Goal: Information Seeking & Learning: Check status

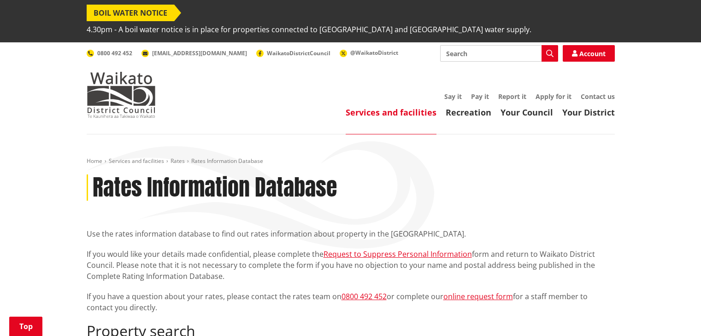
scroll to position [276, 0]
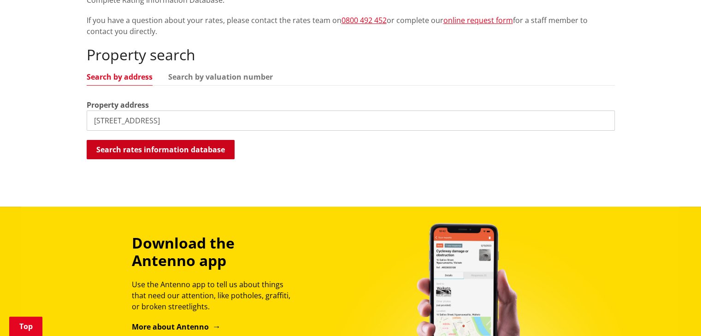
click at [146, 140] on button "Search rates information database" at bounding box center [161, 149] width 148 height 19
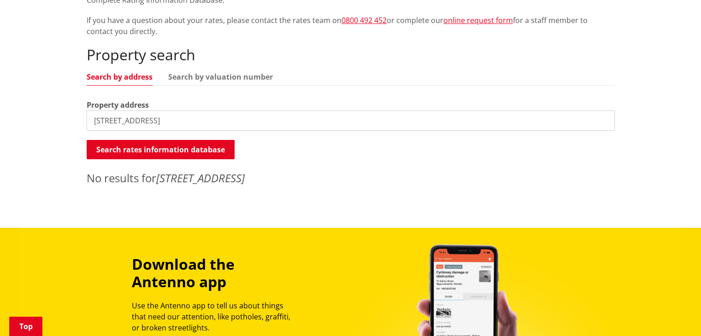
click at [181, 111] on input "[STREET_ADDRESS]" at bounding box center [351, 121] width 528 height 20
click at [168, 140] on button "Search rates information database" at bounding box center [161, 149] width 148 height 19
click at [111, 111] on input "228A Bankwood" at bounding box center [351, 121] width 528 height 20
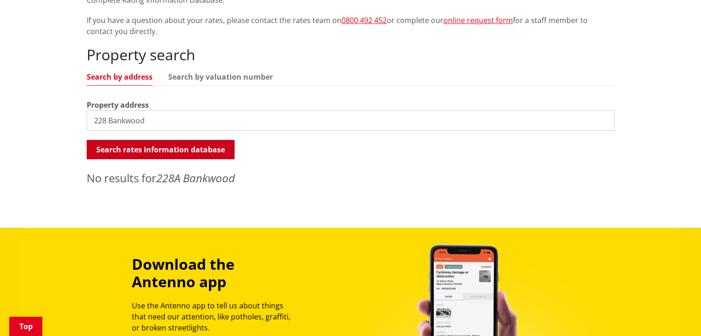
type input "228 Bankwood"
click at [119, 140] on button "Search rates information database" at bounding box center [161, 149] width 148 height 19
drag, startPoint x: 153, startPoint y: 105, endPoint x: 0, endPoint y: 119, distance: 154.1
click at [0, 119] on div "Home Services and facilities Rates Rates Information Database Rates Information…" at bounding box center [350, 43] width 701 height 370
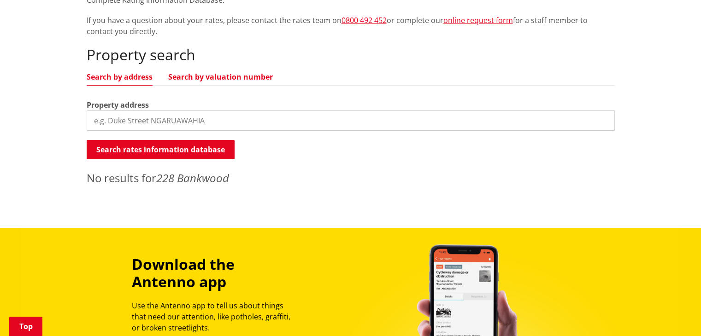
click at [222, 73] on link "Search by valuation number" at bounding box center [220, 76] width 105 height 7
click at [194, 111] on input "search" at bounding box center [351, 121] width 528 height 20
paste input "0421214300A"
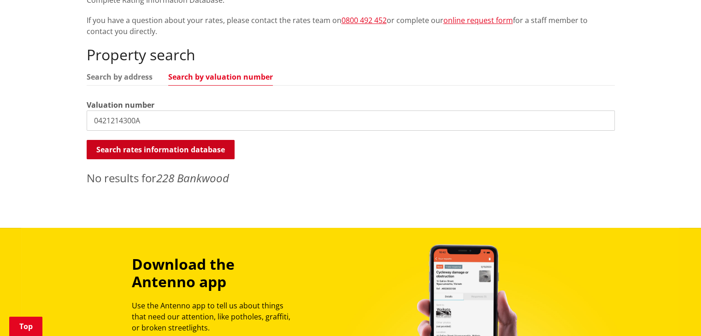
type input "0421214300A"
click at [178, 140] on button "Search rates information database" at bounding box center [161, 149] width 148 height 19
drag, startPoint x: 183, startPoint y: 112, endPoint x: 63, endPoint y: 114, distance: 120.3
click at [41, 120] on div "Home Services and facilities Rates Rates Information Database Rates Information…" at bounding box center [350, 43] width 701 height 370
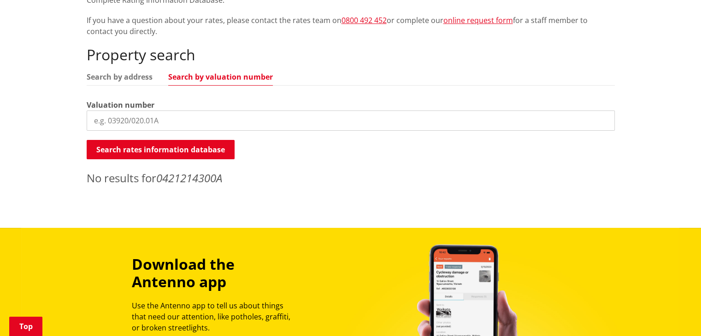
click at [183, 111] on input "search" at bounding box center [351, 121] width 528 height 20
type input "[STREET_ADDRESS]"
click at [135, 73] on link "Search by address" at bounding box center [120, 76] width 66 height 7
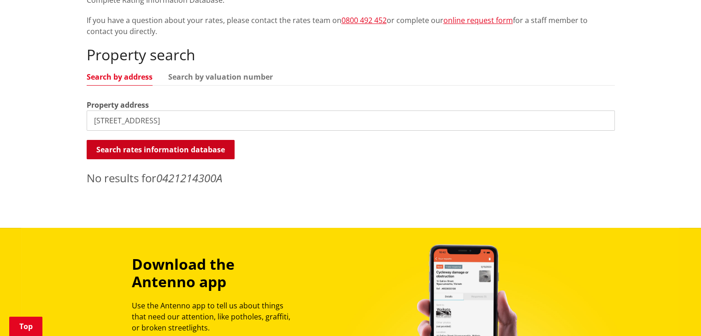
click at [158, 140] on button "Search rates information database" at bounding box center [161, 149] width 148 height 19
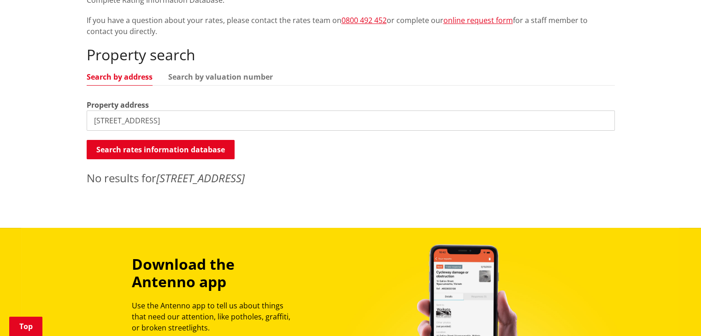
scroll to position [0, 0]
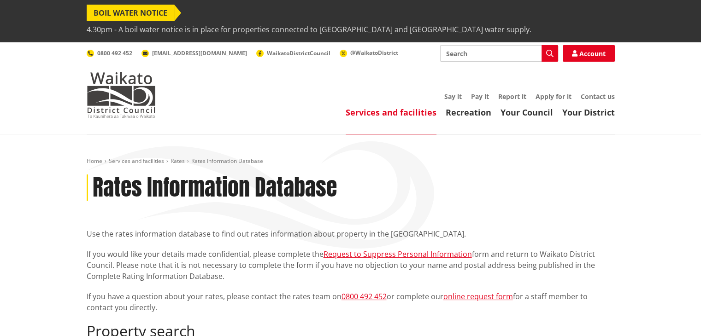
click at [147, 9] on span "BOIL WATER NOTICE" at bounding box center [131, 13] width 88 height 17
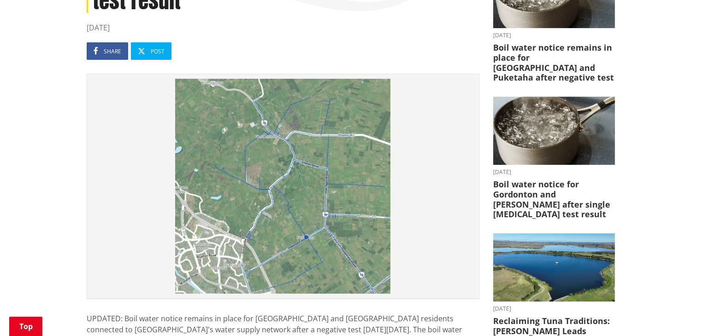
scroll to position [230, 0]
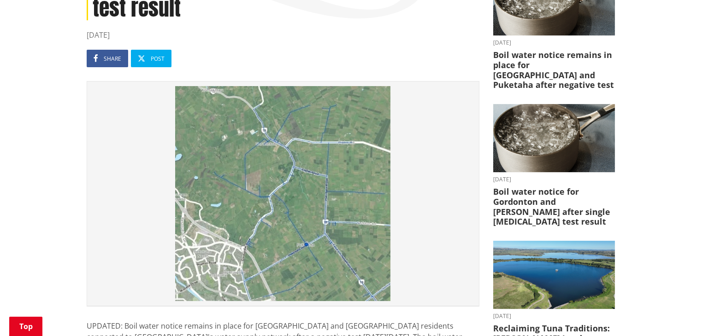
click at [282, 142] on img at bounding box center [283, 193] width 382 height 215
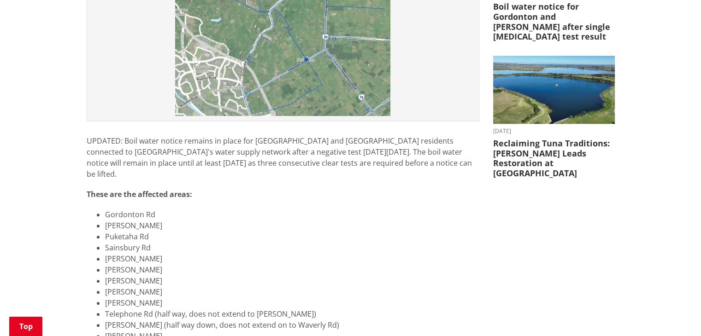
scroll to position [415, 0]
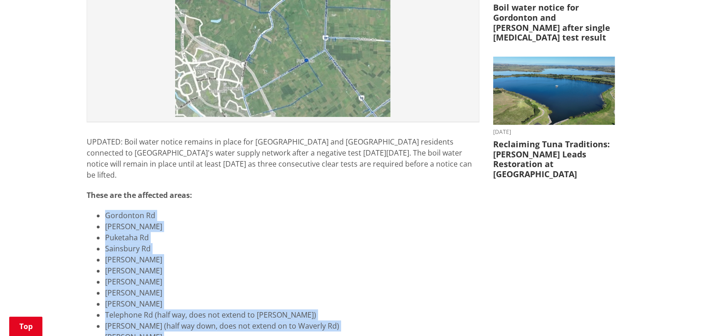
drag, startPoint x: 100, startPoint y: 164, endPoint x: 171, endPoint y: 308, distance: 160.5
click at [170, 312] on ul "Gordonton Rd Greenhill Rd Puketaha Rd Sainsbury Rd Graham Rd Boyd Rd Williamson…" at bounding box center [283, 309] width 393 height 199
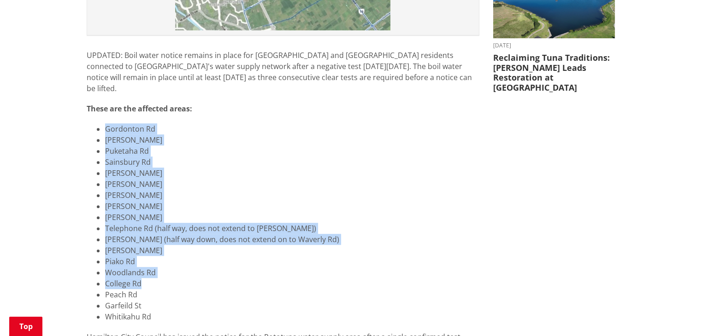
scroll to position [507, 0]
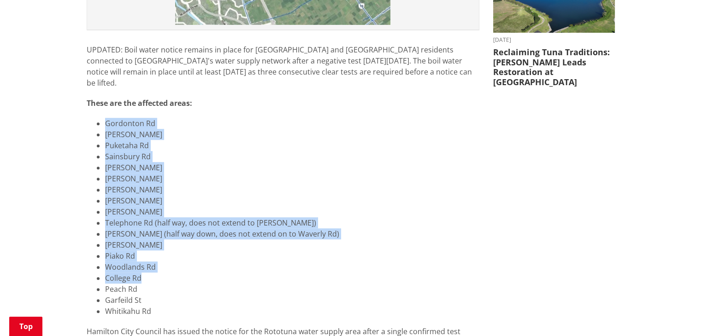
click at [182, 229] on li "Seddon Rd (half way down, does not extend on to Waverly Rd)" at bounding box center [292, 234] width 374 height 11
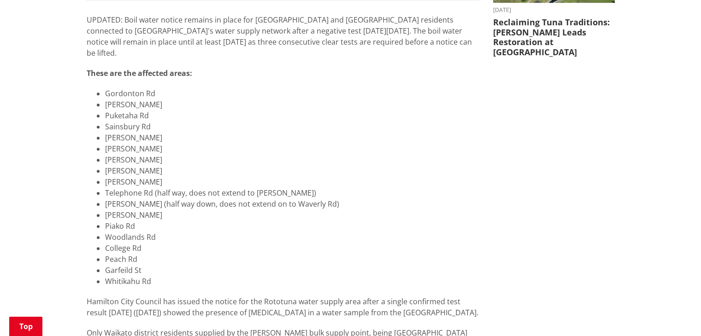
scroll to position [553, 0]
